Goal: Complete application form

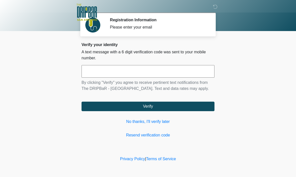
scroll to position [0, 0]
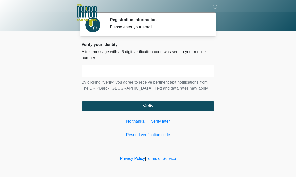
click at [120, 72] on input "text" at bounding box center [147, 71] width 133 height 13
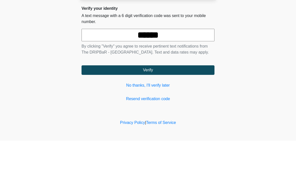
type input "******"
click at [252, 46] on body "‎ ‎ ‎ ‎ Registration Information Please enter your email Please connect to Wi-F…" at bounding box center [148, 88] width 296 height 177
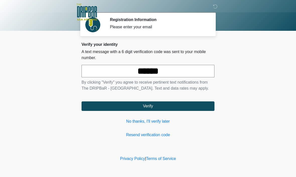
click at [151, 111] on button "Verify" at bounding box center [147, 107] width 133 height 10
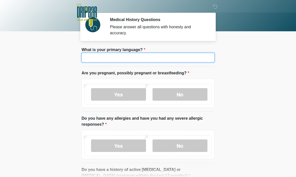
click at [108, 57] on input "What is your primary language?" at bounding box center [147, 58] width 133 height 10
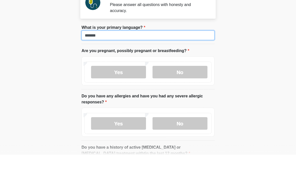
type input "*******"
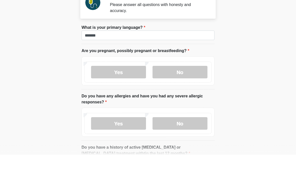
click at [236, 44] on body "‎ ‎ ‎ ‎ Medical History Questions Please answer all questions with honesty and …" at bounding box center [148, 88] width 296 height 177
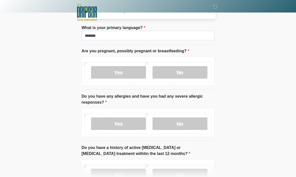
click at [182, 71] on label "No" at bounding box center [179, 72] width 55 height 13
click at [187, 125] on label "No" at bounding box center [179, 123] width 55 height 13
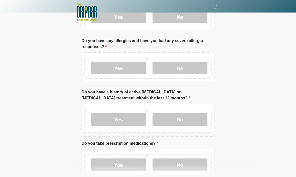
scroll to position [78, 0]
click at [188, 119] on label "No" at bounding box center [179, 119] width 55 height 13
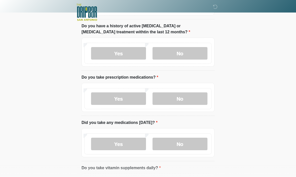
scroll to position [145, 0]
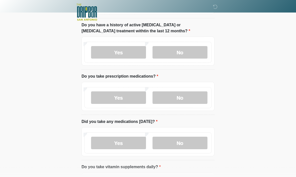
click at [126, 98] on label "Yes" at bounding box center [118, 98] width 55 height 13
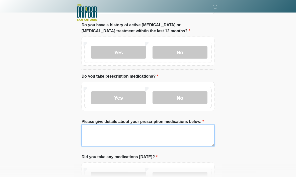
click at [150, 132] on textarea "Please give details about your prescription medications below." at bounding box center [147, 136] width 133 height 22
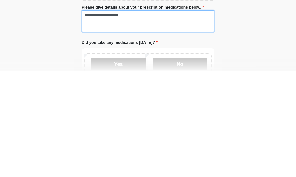
scroll to position [154, 0]
type textarea "**********"
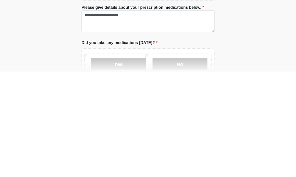
click at [129, 163] on label "Yes" at bounding box center [118, 169] width 55 height 13
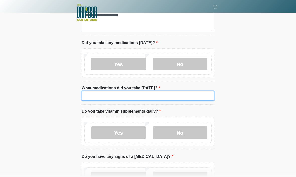
click at [146, 94] on input "What medications did you take today?" at bounding box center [147, 96] width 133 height 10
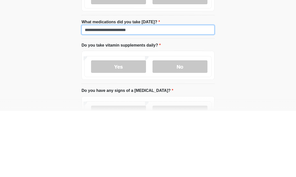
type input "**********"
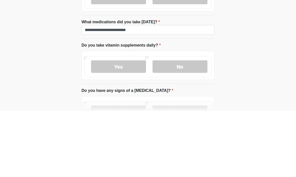
click at [123, 126] on label "Yes" at bounding box center [118, 132] width 55 height 13
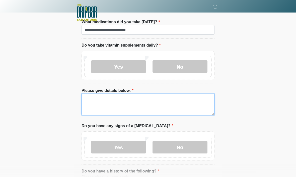
click at [135, 101] on textarea "Please give details below." at bounding box center [147, 105] width 133 height 22
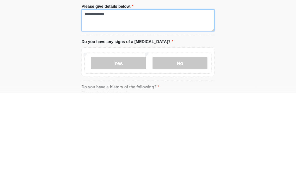
type textarea "**********"
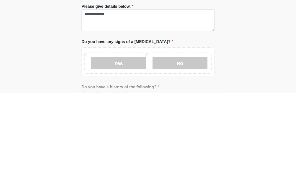
click at [185, 141] on label "No" at bounding box center [179, 147] width 55 height 13
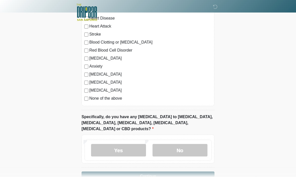
scroll to position [511, 0]
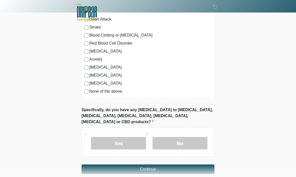
click at [187, 137] on label "No" at bounding box center [179, 143] width 55 height 13
click at [163, 165] on button "Continue" at bounding box center [147, 170] width 133 height 10
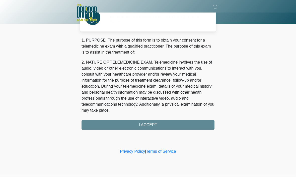
scroll to position [0, 0]
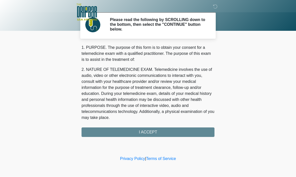
click at [147, 132] on div "1. PURPOSE. The purpose of this form is to obtain your consent for a telemedici…" at bounding box center [147, 91] width 133 height 92
click at [155, 133] on div "1. PURPOSE. The purpose of this form is to obtain your consent for a telemedici…" at bounding box center [147, 91] width 133 height 92
click at [148, 133] on div "1. PURPOSE. The purpose of this form is to obtain your consent for a telemedici…" at bounding box center [147, 91] width 133 height 92
click at [190, 128] on div "1. PURPOSE. The purpose of this form is to obtain your consent for a telemedici…" at bounding box center [147, 91] width 133 height 92
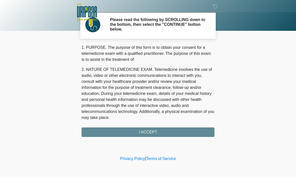
click at [110, 132] on div "1. PURPOSE. The purpose of this form is to obtain your consent for a telemedici…" at bounding box center [147, 91] width 133 height 92
click at [122, 133] on div "1. PURPOSE. The purpose of this form is to obtain your consent for a telemedici…" at bounding box center [147, 91] width 133 height 92
click at [151, 131] on div "1. PURPOSE. The purpose of this form is to obtain your consent for a telemedici…" at bounding box center [147, 91] width 133 height 92
click at [150, 131] on div "1. PURPOSE. The purpose of this form is to obtain your consent for a telemedici…" at bounding box center [147, 91] width 133 height 92
click at [170, 134] on div "1. PURPOSE. The purpose of this form is to obtain your consent for a telemedici…" at bounding box center [147, 91] width 133 height 92
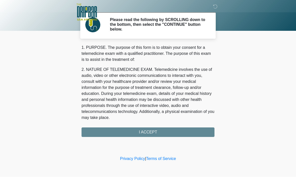
click at [181, 133] on div "1. PURPOSE. The purpose of this form is to obtain your consent for a telemedici…" at bounding box center [147, 91] width 133 height 92
click at [122, 135] on div "1. PURPOSE. The purpose of this form is to obtain your consent for a telemedici…" at bounding box center [147, 91] width 133 height 92
click at [158, 132] on div "1. PURPOSE. The purpose of this form is to obtain your consent for a telemedici…" at bounding box center [147, 91] width 133 height 92
click at [149, 133] on div "1. PURPOSE. The purpose of this form is to obtain your consent for a telemedici…" at bounding box center [147, 91] width 133 height 92
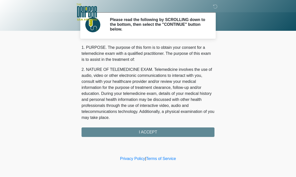
click at [148, 129] on div "1. PURPOSE. The purpose of this form is to obtain your consent for a telemedici…" at bounding box center [147, 91] width 133 height 92
click at [148, 133] on div "1. PURPOSE. The purpose of this form is to obtain your consent for a telemedici…" at bounding box center [147, 91] width 133 height 92
click at [155, 132] on div "1. PURPOSE. The purpose of this form is to obtain your consent for a telemedici…" at bounding box center [147, 91] width 133 height 92
click at [154, 132] on div "1. PURPOSE. The purpose of this form is to obtain your consent for a telemedici…" at bounding box center [147, 91] width 133 height 92
click at [148, 136] on div "1. PURPOSE. The purpose of this form is to obtain your consent for a telemedici…" at bounding box center [147, 91] width 133 height 92
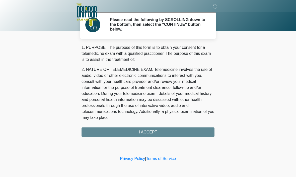
click at [148, 136] on div "1. PURPOSE. The purpose of this form is to obtain your consent for a telemedici…" at bounding box center [147, 91] width 133 height 92
click at [153, 134] on div "1. PURPOSE. The purpose of this form is to obtain your consent for a telemedici…" at bounding box center [147, 91] width 133 height 92
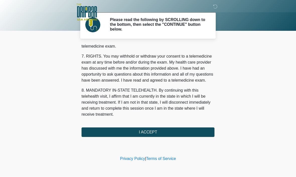
scroll to position [226, 0]
click at [147, 134] on button "I ACCEPT" at bounding box center [147, 133] width 133 height 10
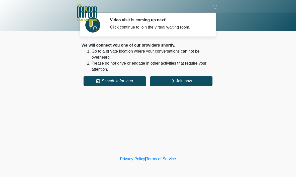
click at [183, 81] on button "Join now" at bounding box center [181, 81] width 62 height 10
